Goal: Task Accomplishment & Management: Use online tool/utility

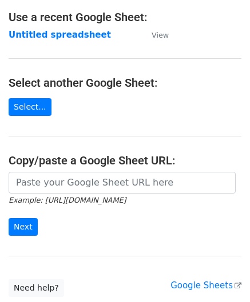
scroll to position [57, 0]
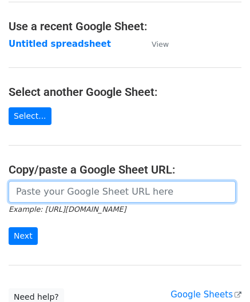
click at [57, 189] on input "url" at bounding box center [122, 192] width 227 height 22
paste input "[URL][DOMAIN_NAME]"
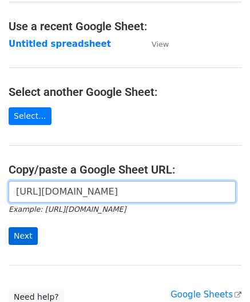
type input "[URL][DOMAIN_NAME]"
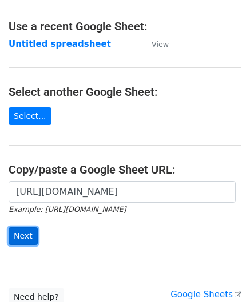
click at [27, 234] on input "Next" at bounding box center [23, 236] width 29 height 18
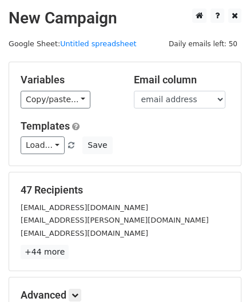
scroll to position [139, 0]
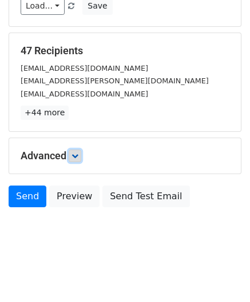
click at [78, 156] on icon at bounding box center [74, 156] width 7 height 7
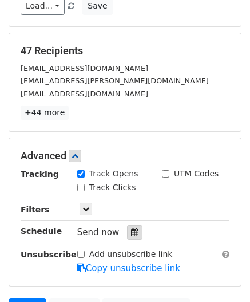
click at [131, 228] on icon at bounding box center [134, 232] width 7 height 8
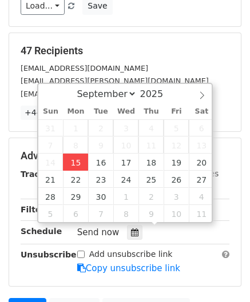
type input "2025-09-15 12:00"
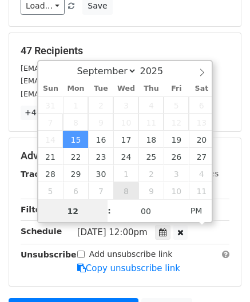
paste input "1"
type input "11"
type input "2025-09-15 11:00"
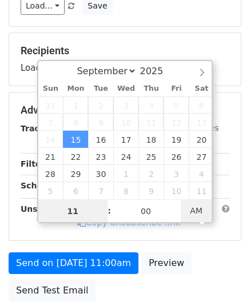
click at [198, 204] on span "AM" at bounding box center [195, 210] width 31 height 23
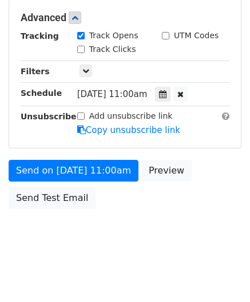
scroll to position [278, 0]
